Goal: Transaction & Acquisition: Purchase product/service

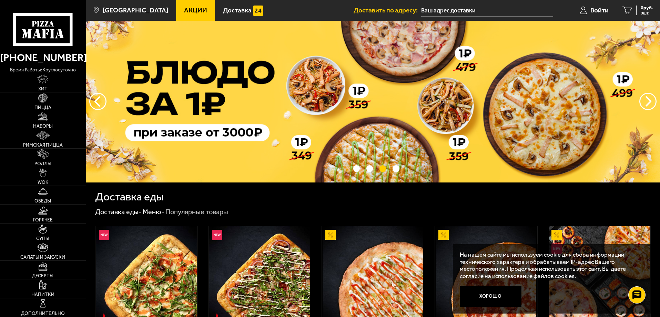
click at [183, 133] on img at bounding box center [373, 102] width 574 height 162
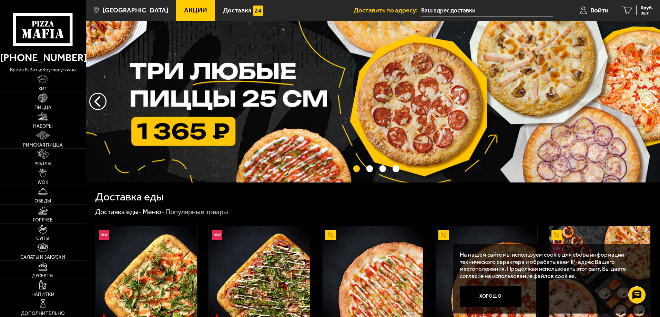
click at [166, 131] on img at bounding box center [373, 102] width 574 height 162
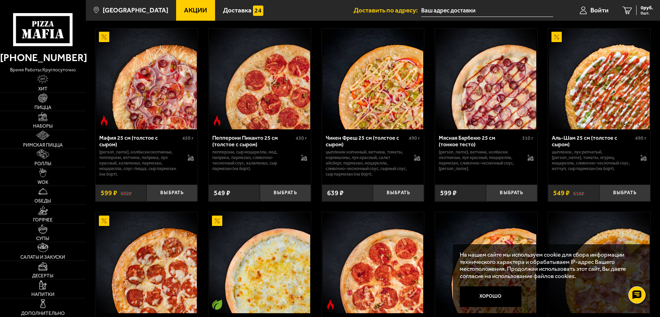
scroll to position [241, 0]
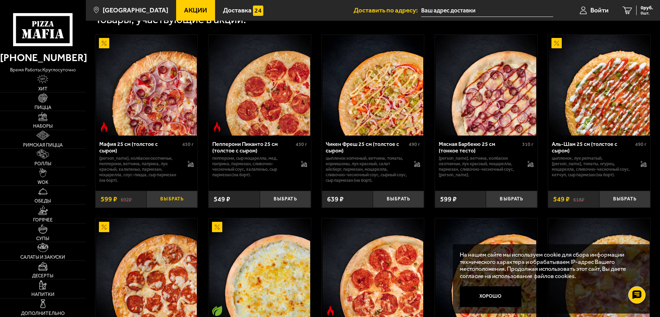
click at [175, 202] on button "Выбрать" at bounding box center [172, 199] width 51 height 17
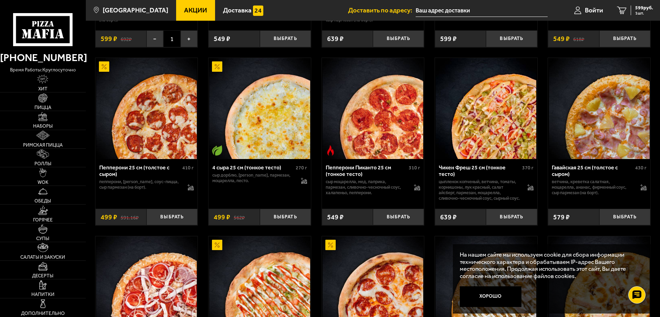
scroll to position [414, 0]
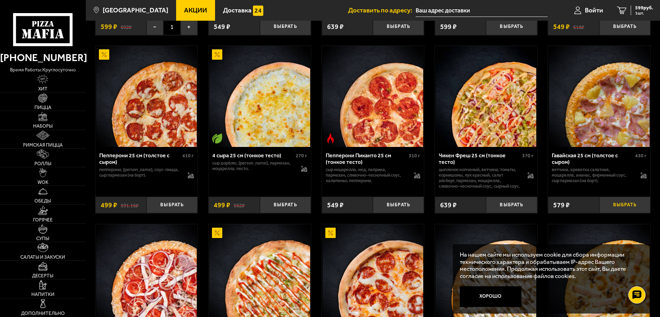
click at [624, 213] on button "Выбрать" at bounding box center [625, 205] width 51 height 17
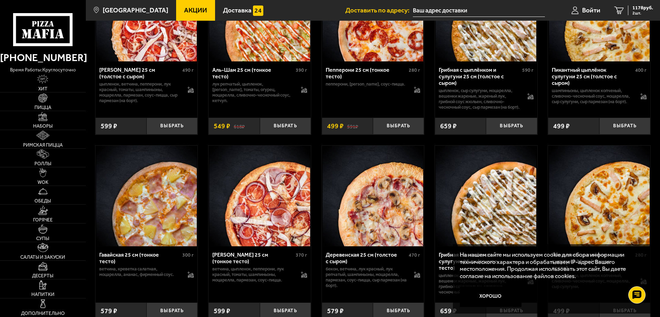
scroll to position [724, 0]
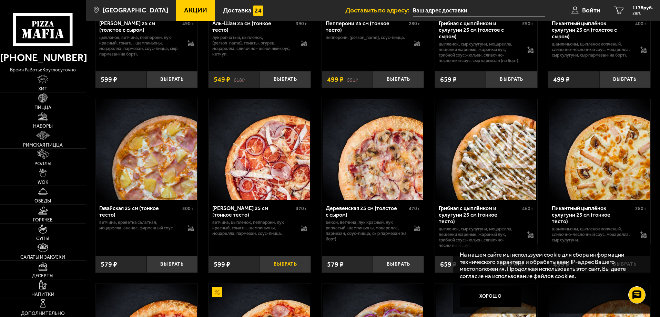
click at [288, 272] on button "Выбрать" at bounding box center [285, 264] width 51 height 17
click at [590, 10] on span "Войти" at bounding box center [591, 10] width 18 height 7
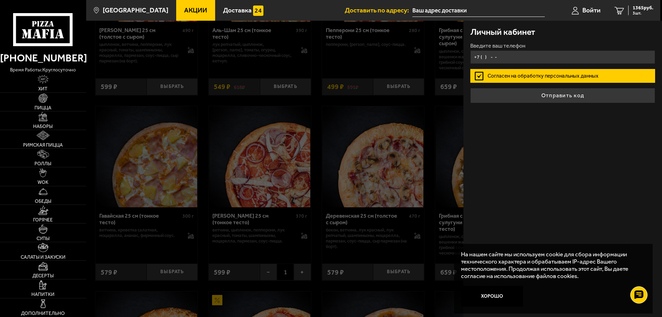
click at [517, 54] on input "+7 ( ) - -" at bounding box center [562, 56] width 185 height 13
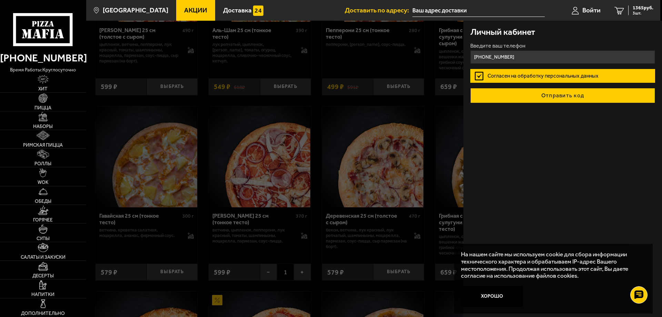
type input "+7 (921) 330-67-15"
click at [544, 95] on button "Отправить код" at bounding box center [562, 95] width 185 height 15
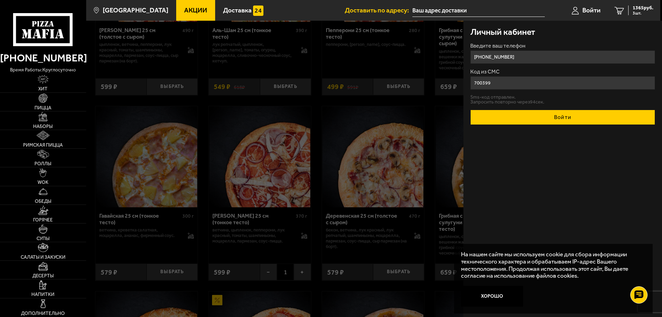
type input "700399"
click at [557, 120] on button "Войти" at bounding box center [562, 117] width 185 height 15
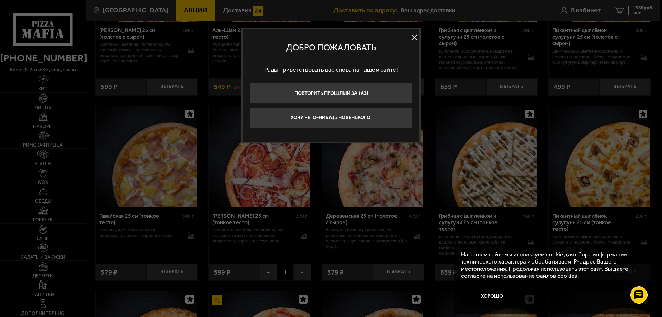
click at [415, 36] on button at bounding box center [414, 37] width 10 height 10
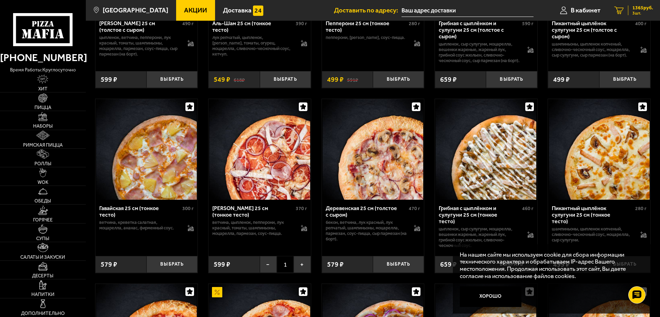
click at [634, 10] on span "1365 руб." at bounding box center [643, 8] width 21 height 5
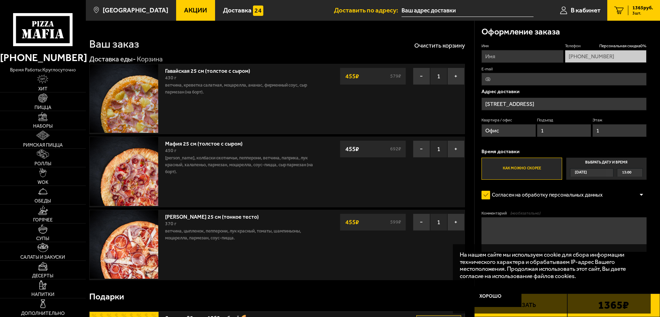
click at [510, 80] on input "E-mail" at bounding box center [564, 79] width 165 height 13
type input "sa06081965@mail.ru"
click at [489, 298] on button "Хорошо" at bounding box center [491, 296] width 62 height 21
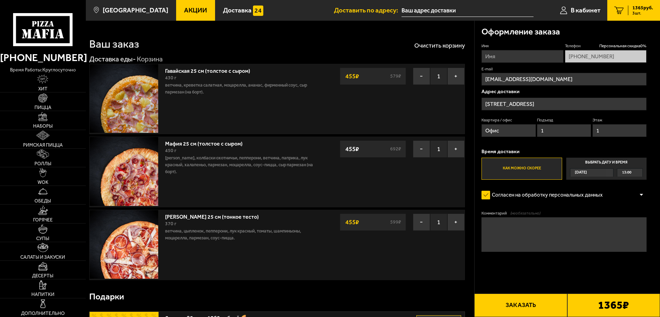
click at [522, 307] on button "Заказать" at bounding box center [520, 304] width 93 height 23
click at [520, 304] on button "Заказать" at bounding box center [520, 304] width 93 height 23
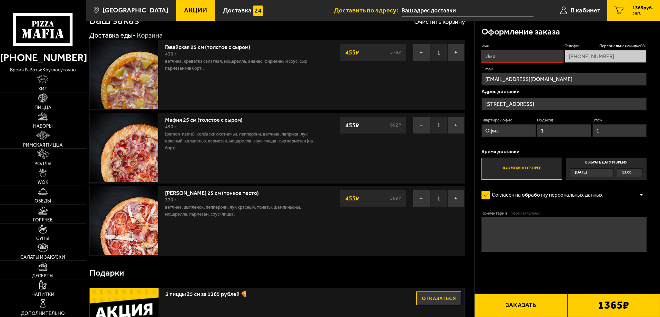
scroll to position [34, 0]
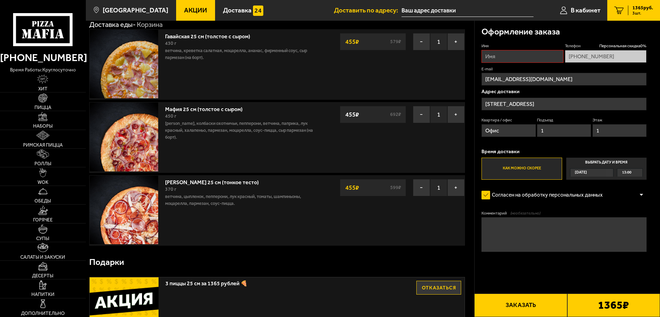
click at [628, 173] on span "13:00" at bounding box center [626, 173] width 9 height 8
click at [0, 0] on input "Выбрать дату и время Сегодня 13:00" at bounding box center [0, 0] width 0 height 0
click at [606, 164] on label "Выбрать дату и время Сегодня 13:00" at bounding box center [607, 169] width 80 height 22
click at [528, 306] on button "Заказать" at bounding box center [520, 304] width 93 height 23
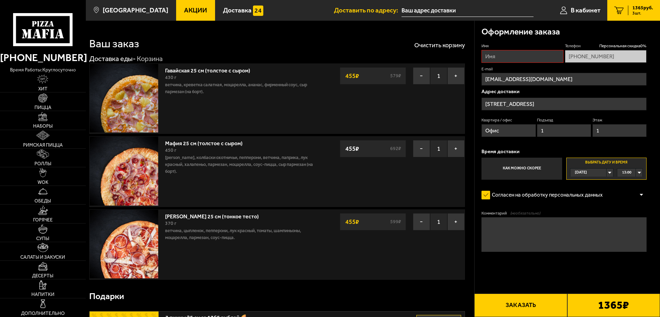
scroll to position [0, 0]
click at [513, 58] on input "Имя" at bounding box center [523, 56] width 82 height 13
type input "Александр"
click at [525, 307] on button "Заказать" at bounding box center [520, 304] width 93 height 23
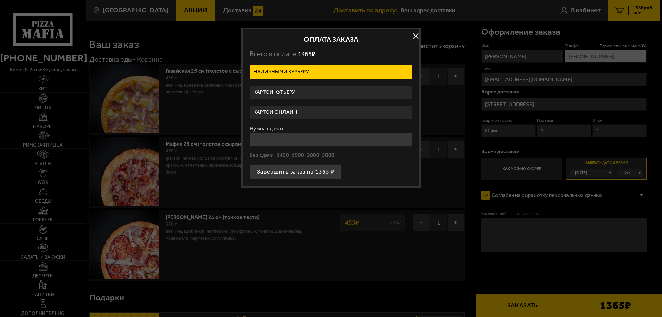
click at [304, 112] on label "Картой онлайн" at bounding box center [331, 112] width 163 height 13
click at [0, 0] on input "Картой онлайн" at bounding box center [0, 0] width 0 height 0
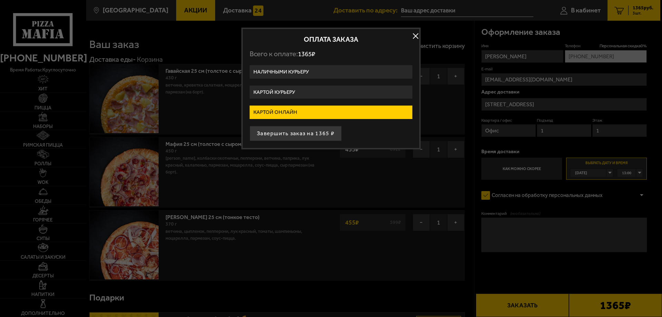
click at [306, 113] on label "Картой онлайн" at bounding box center [331, 112] width 163 height 13
click at [0, 0] on input "Картой онлайн" at bounding box center [0, 0] width 0 height 0
click at [296, 134] on button "Завершить заказ на 1365 ₽" at bounding box center [296, 133] width 92 height 15
